Goal: Entertainment & Leisure: Consume media (video, audio)

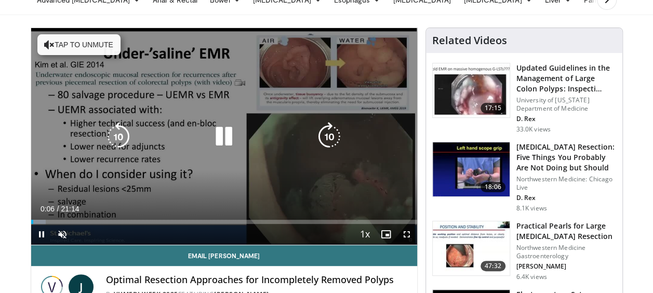
scroll to position [104, 0]
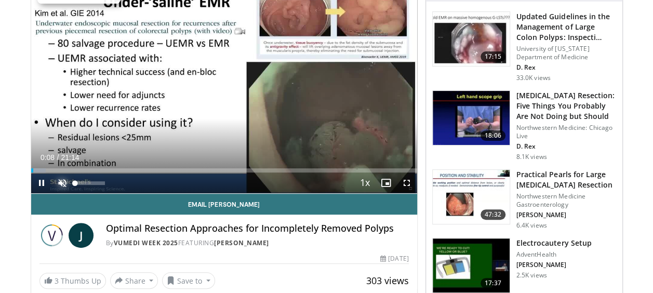
click at [65, 182] on span "Video Player" at bounding box center [62, 182] width 21 height 21
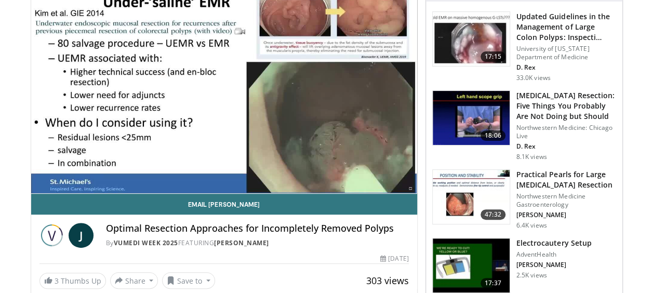
scroll to position [52, 0]
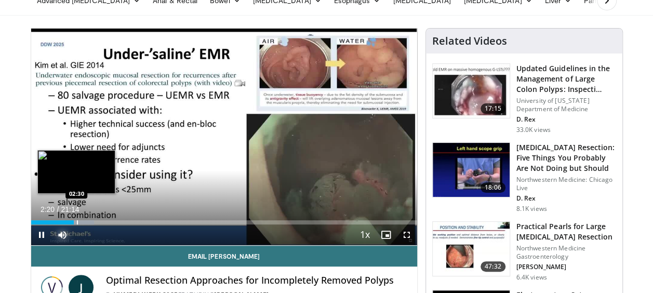
click at [77, 223] on div "Progress Bar" at bounding box center [77, 222] width 1 height 4
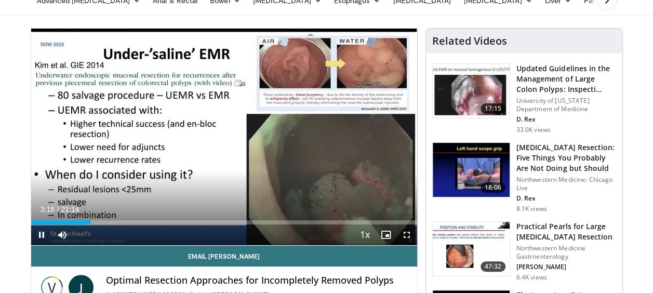
click at [95, 224] on div "Current Time 3:16 / Duration 21:14 Pause Skip Backward Skip Forward Mute 9% Loa…" at bounding box center [224, 234] width 386 height 21
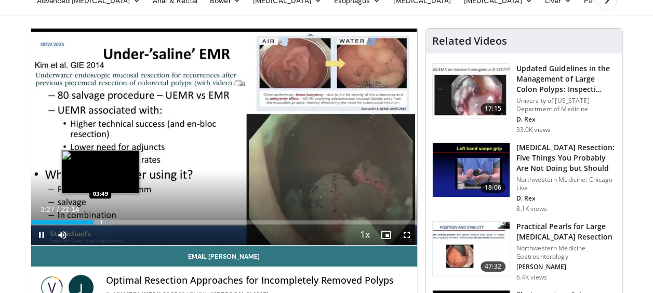
click at [101, 223] on div "Progress Bar" at bounding box center [101, 222] width 1 height 4
click at [109, 221] on div "Progress Bar" at bounding box center [109, 222] width 1 height 4
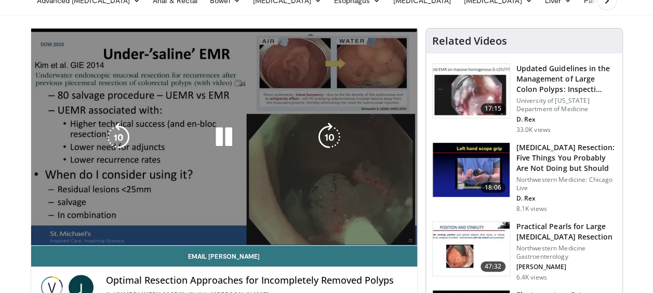
click at [135, 221] on div "10 seconds Tap to unmute" at bounding box center [224, 137] width 386 height 217
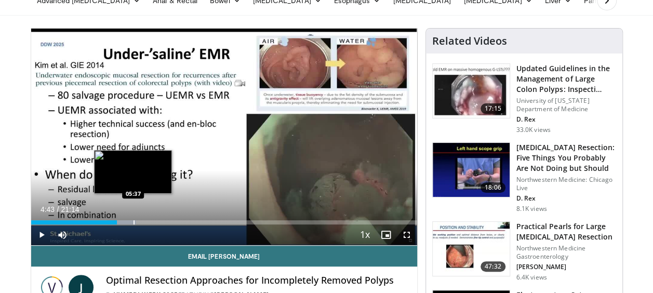
click at [134, 221] on div "Progress Bar" at bounding box center [134, 222] width 1 height 4
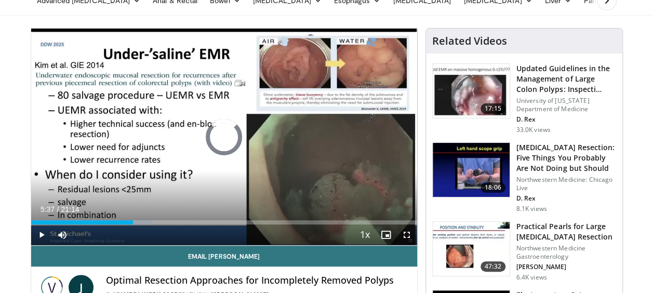
click at [128, 222] on div "Progress Bar" at bounding box center [128, 222] width 1 height 4
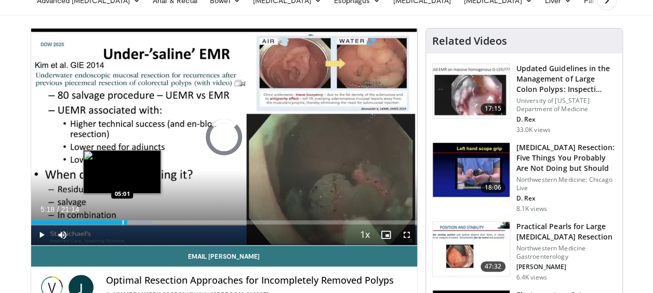
click at [123, 222] on div "Progress Bar" at bounding box center [123, 222] width 1 height 4
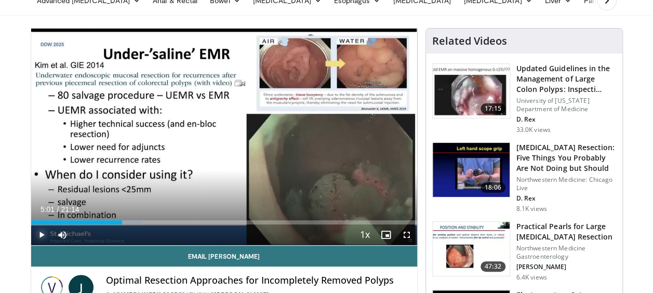
click at [42, 231] on span "Video Player" at bounding box center [41, 234] width 21 height 21
click at [348, 153] on div "10 seconds Tap to unmute" at bounding box center [224, 137] width 386 height 217
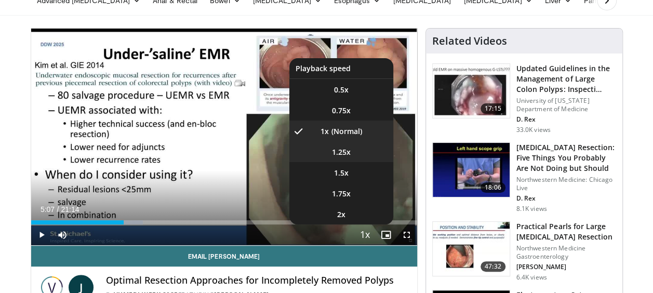
click at [343, 150] on span "1.25x" at bounding box center [341, 152] width 19 height 10
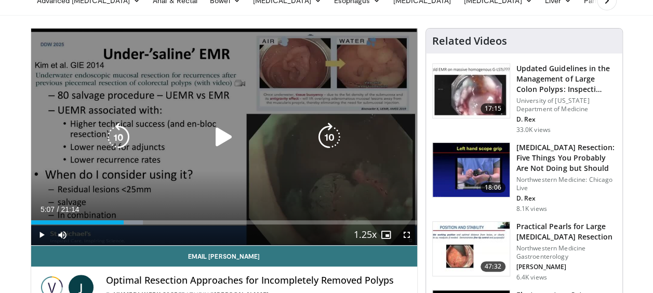
click at [223, 140] on icon "Video Player" at bounding box center [223, 137] width 29 height 29
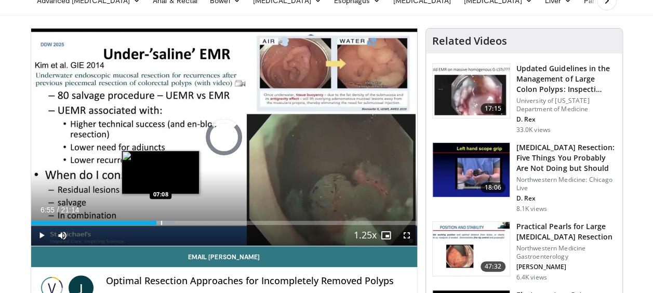
click at [161, 221] on div "Progress Bar" at bounding box center [161, 223] width 1 height 4
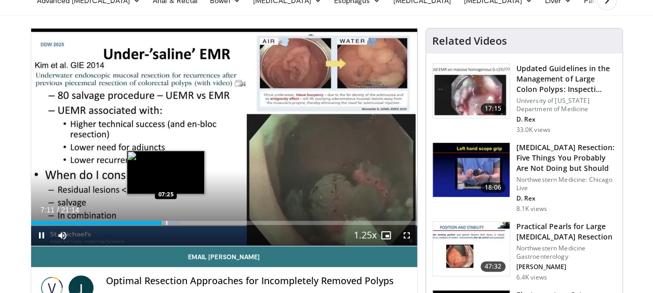
click at [166, 222] on div "Progress Bar" at bounding box center [166, 223] width 1 height 4
click at [172, 222] on div "Loaded : 40.01% 07:29 07:47" at bounding box center [224, 223] width 386 height 4
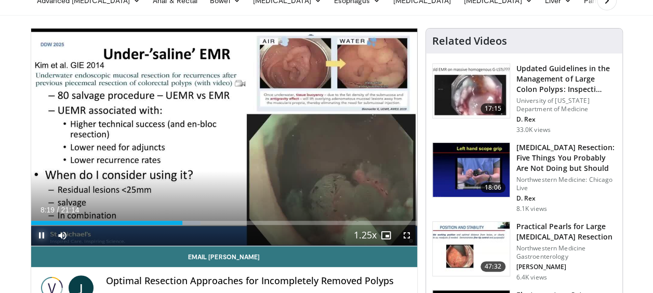
click at [38, 234] on span "Video Player" at bounding box center [41, 235] width 21 height 21
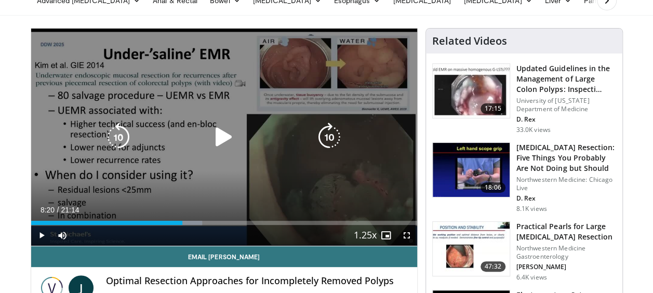
click at [227, 140] on icon "Video Player" at bounding box center [223, 137] width 29 height 29
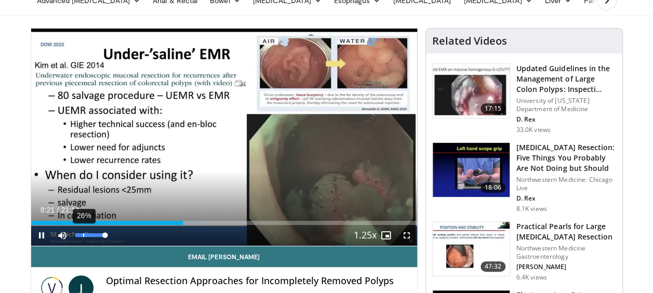
click at [83, 237] on div "26%" at bounding box center [90, 235] width 36 height 21
click at [87, 233] on div "44%" at bounding box center [90, 235] width 30 height 4
click at [42, 234] on span "Video Player" at bounding box center [41, 235] width 21 height 21
